Goal: Task Accomplishment & Management: Manage account settings

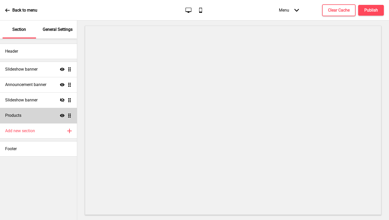
click at [21, 113] on h4 "Products" at bounding box center [13, 116] width 16 height 6
select select "list"
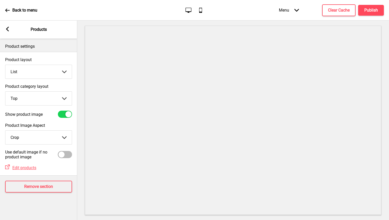
click at [25, 71] on select "Grid List" at bounding box center [38, 72] width 66 height 14
click at [5, 65] on select "Grid List" at bounding box center [38, 72] width 66 height 14
click at [22, 100] on select "Top Side" at bounding box center [38, 99] width 66 height 14
click at [5, 92] on select "Top Side" at bounding box center [38, 99] width 66 height 14
click at [26, 137] on select "Crop Natural" at bounding box center [38, 138] width 66 height 14
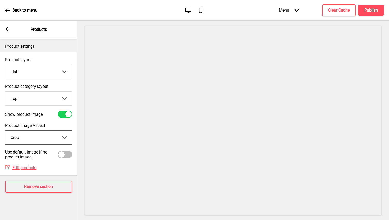
click at [5, 131] on select "Crop Natural" at bounding box center [38, 138] width 66 height 14
click at [24, 169] on span "Edit products" at bounding box center [24, 168] width 24 height 5
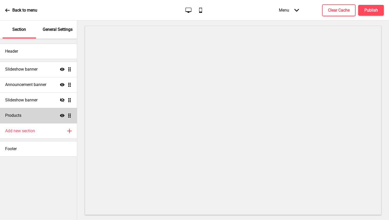
click at [15, 114] on h4 "Products" at bounding box center [13, 116] width 16 height 6
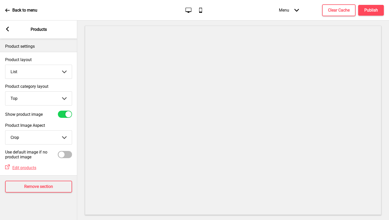
click at [21, 74] on select "Grid List" at bounding box center [38, 72] width 66 height 14
select select "grid"
click at [5, 65] on select "Grid List" at bounding box center [38, 72] width 66 height 14
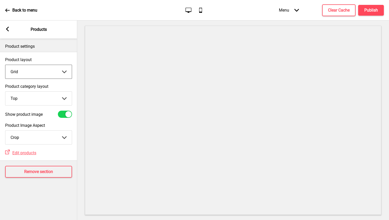
click at [67, 115] on div at bounding box center [68, 114] width 6 height 6
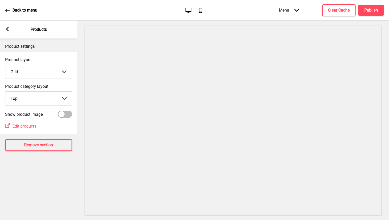
click at [67, 115] on div at bounding box center [65, 114] width 14 height 7
checkbox input "true"
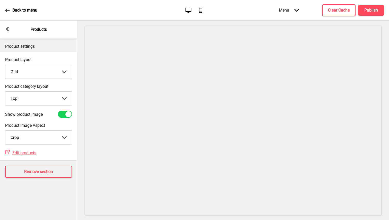
click at [20, 140] on select "Crop Natural" at bounding box center [38, 138] width 66 height 14
click at [5, 131] on select "Crop Natural" at bounding box center [38, 138] width 66 height 14
click at [25, 138] on select "Crop Natural" at bounding box center [38, 138] width 66 height 14
select select "cover"
click at [5, 131] on select "Crop Natural" at bounding box center [38, 138] width 66 height 14
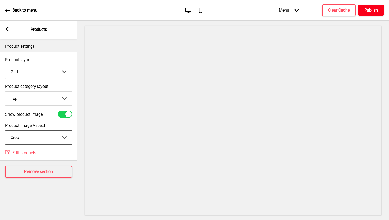
click at [365, 10] on h4 "Publish" at bounding box center [371, 10] width 14 height 6
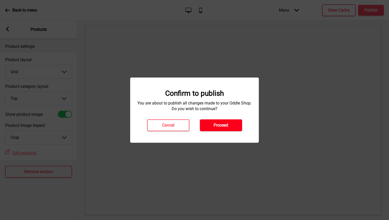
click at [220, 123] on h4 "Proceed" at bounding box center [220, 126] width 15 height 6
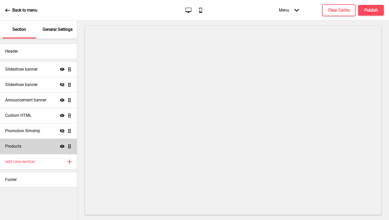
click at [11, 151] on div "Products Show Drag" at bounding box center [38, 146] width 77 height 15
select select "list"
select select "contain"
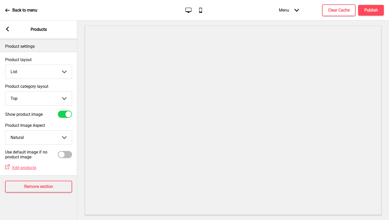
click at [32, 73] on select "Grid List" at bounding box center [38, 72] width 66 height 14
select select "grid"
click at [5, 65] on select "Grid List" at bounding box center [38, 72] width 66 height 14
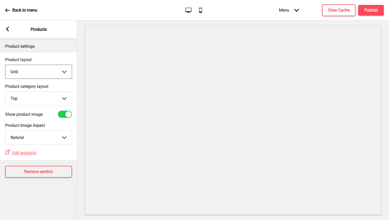
click at [30, 137] on select "Crop Natural" at bounding box center [38, 138] width 66 height 14
select select "cover"
click at [5, 131] on select "Crop Natural" at bounding box center [38, 138] width 66 height 14
click at [375, 10] on h4 "Publish" at bounding box center [371, 10] width 14 height 6
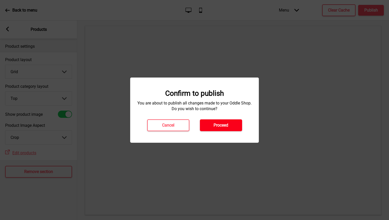
click at [222, 124] on h4 "Proceed" at bounding box center [220, 126] width 15 height 6
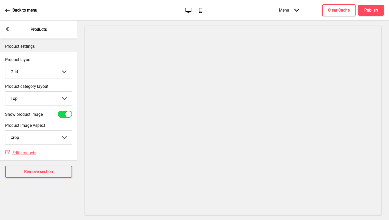
click at [6, 29] on rect at bounding box center [7, 29] width 5 height 5
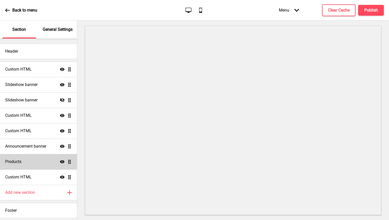
click at [29, 161] on div "Products Show Drag" at bounding box center [38, 161] width 77 height 15
select select "list"
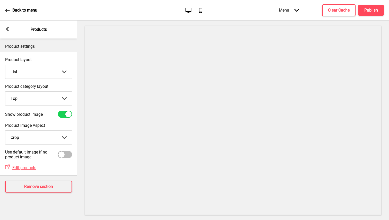
click at [8, 11] on icon at bounding box center [7, 10] width 5 height 5
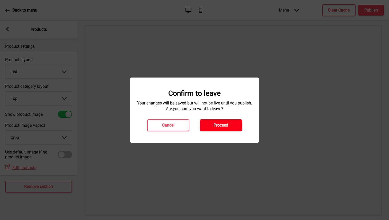
click at [222, 123] on h4 "Proceed" at bounding box center [220, 126] width 15 height 6
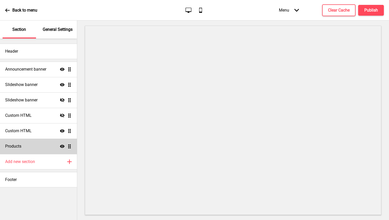
click at [16, 144] on h4 "Products" at bounding box center [13, 147] width 16 height 6
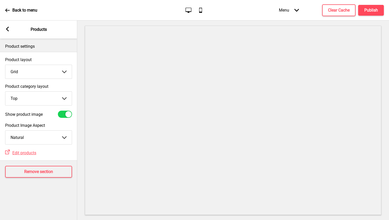
click at [33, 137] on select "Crop Natural" at bounding box center [38, 138] width 66 height 14
select select "cover"
click at [5, 131] on select "Crop Natural" at bounding box center [38, 138] width 66 height 14
click at [374, 5] on button "Publish" at bounding box center [371, 10] width 26 height 11
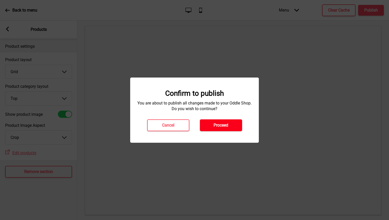
click at [220, 126] on h4 "Proceed" at bounding box center [220, 126] width 15 height 6
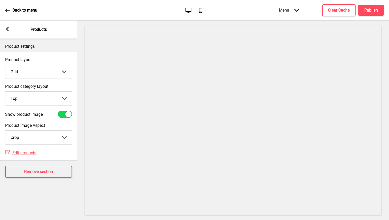
click at [6, 8] on icon at bounding box center [7, 10] width 5 height 5
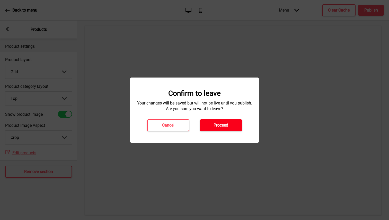
click at [221, 126] on h4 "Proceed" at bounding box center [220, 126] width 15 height 6
